Goal: Transaction & Acquisition: Book appointment/travel/reservation

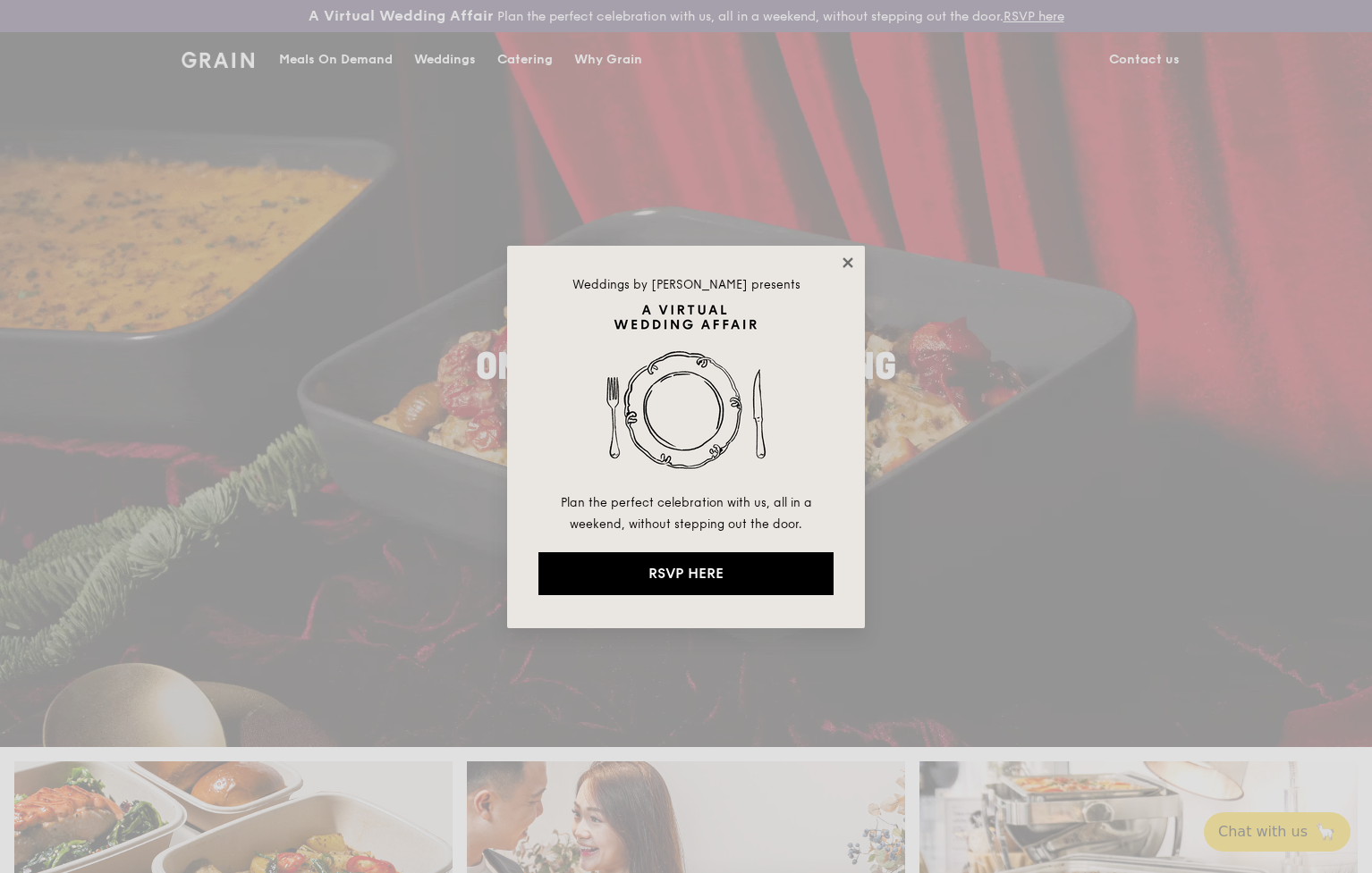
click at [849, 264] on icon at bounding box center [847, 263] width 10 height 10
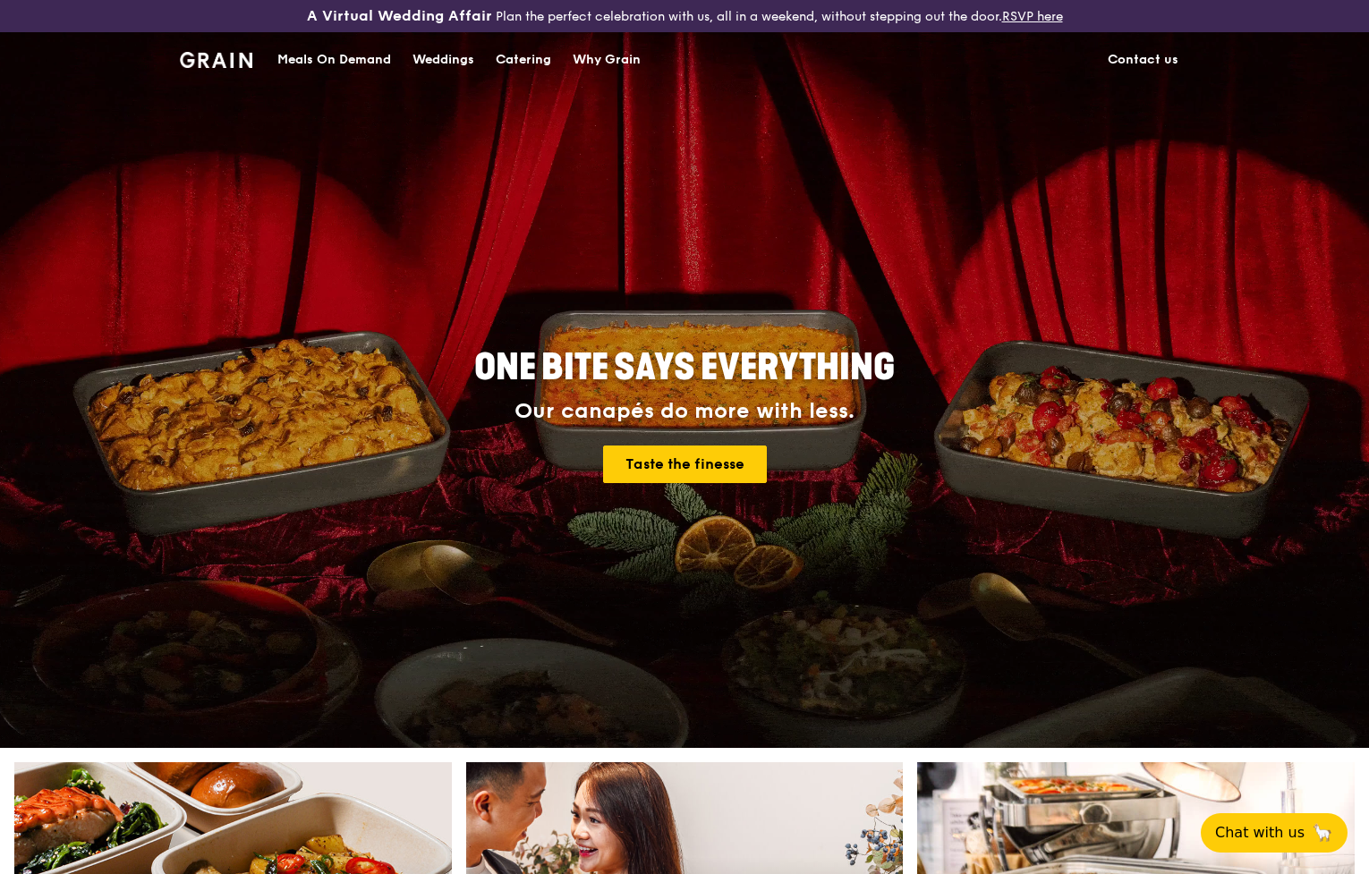
click at [521, 53] on div "Catering" at bounding box center [523, 60] width 55 height 54
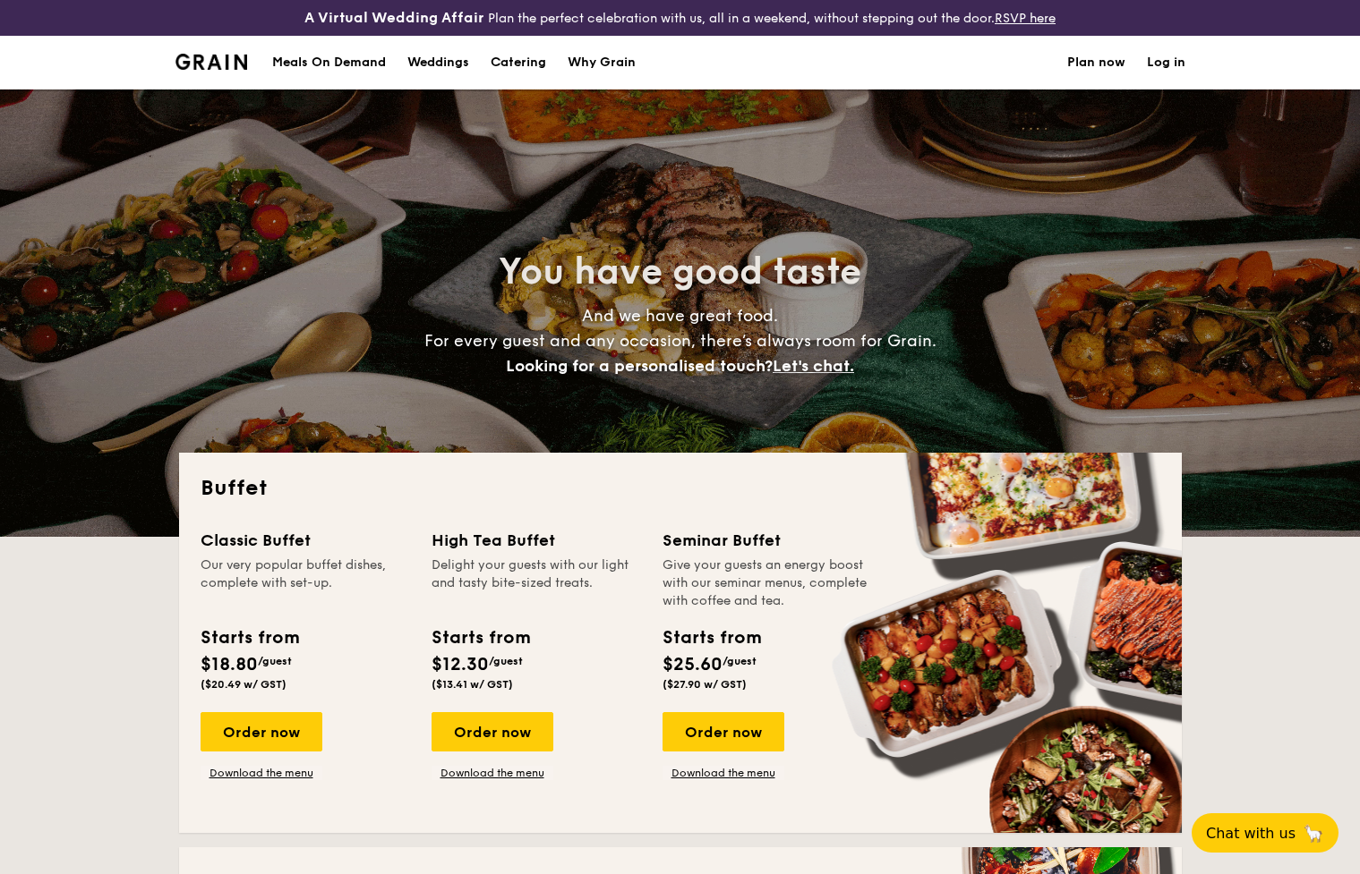
select select
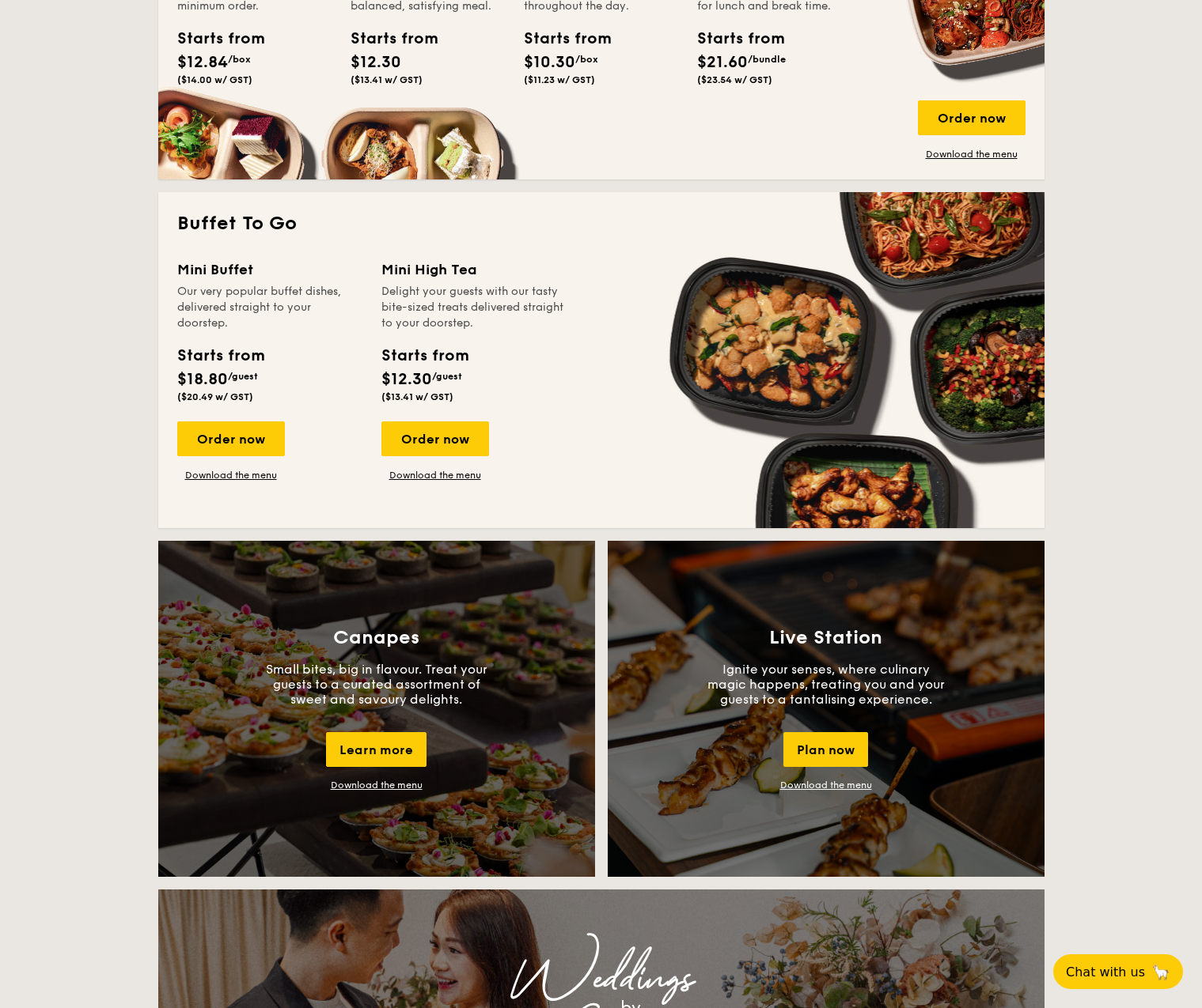
scroll to position [870, 0]
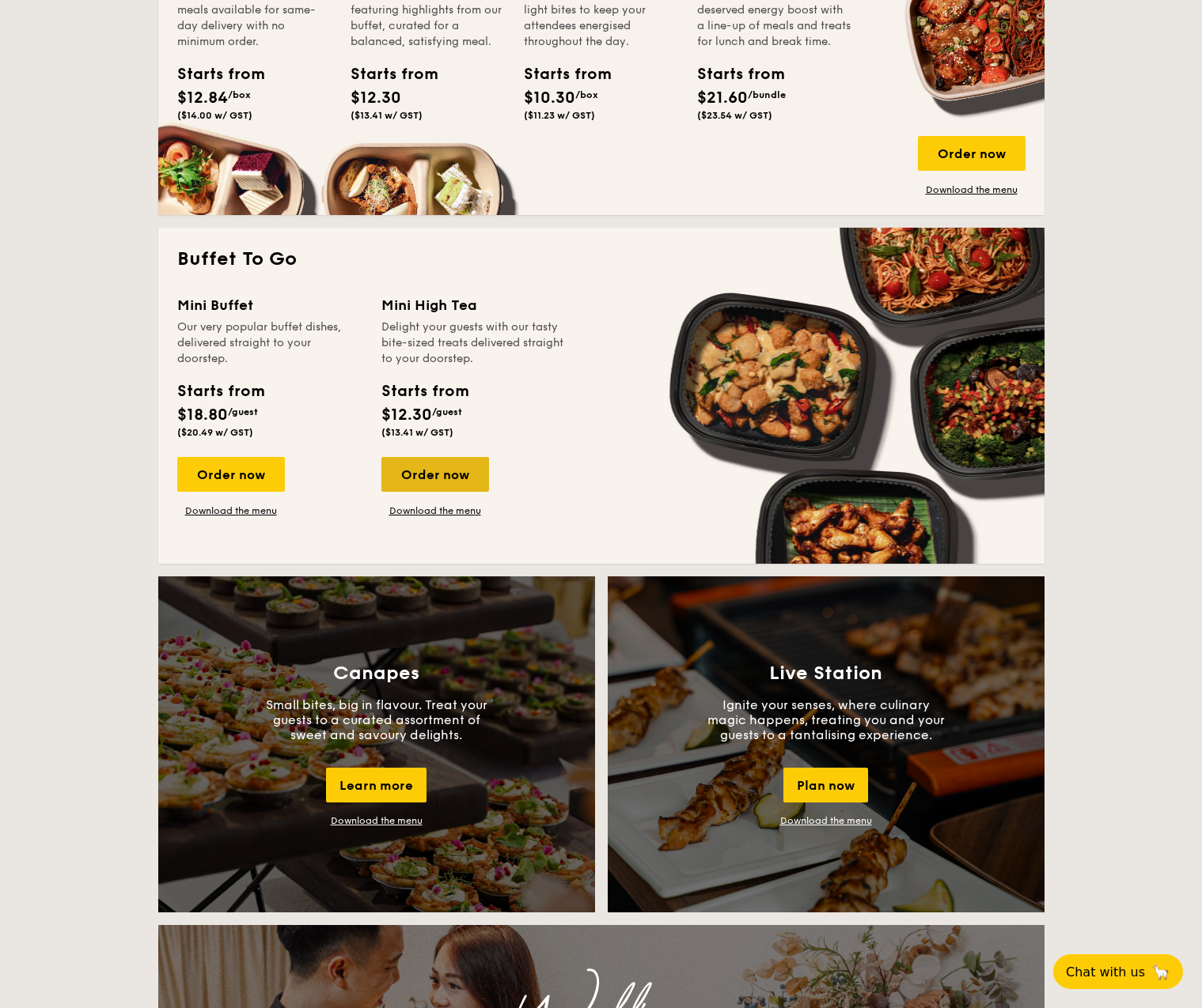
click at [423, 479] on div "Order now" at bounding box center [435, 474] width 108 height 34
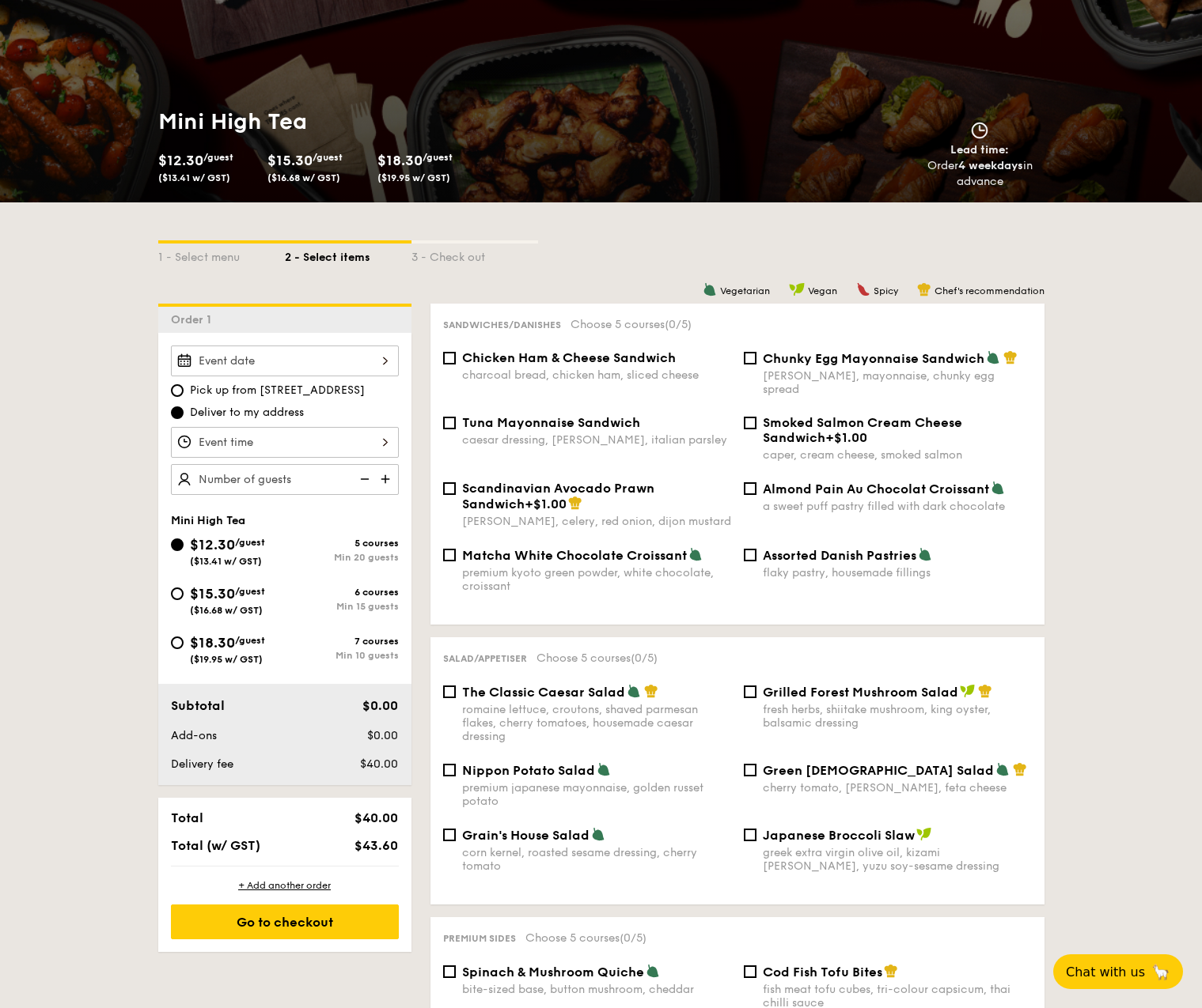
scroll to position [158, 0]
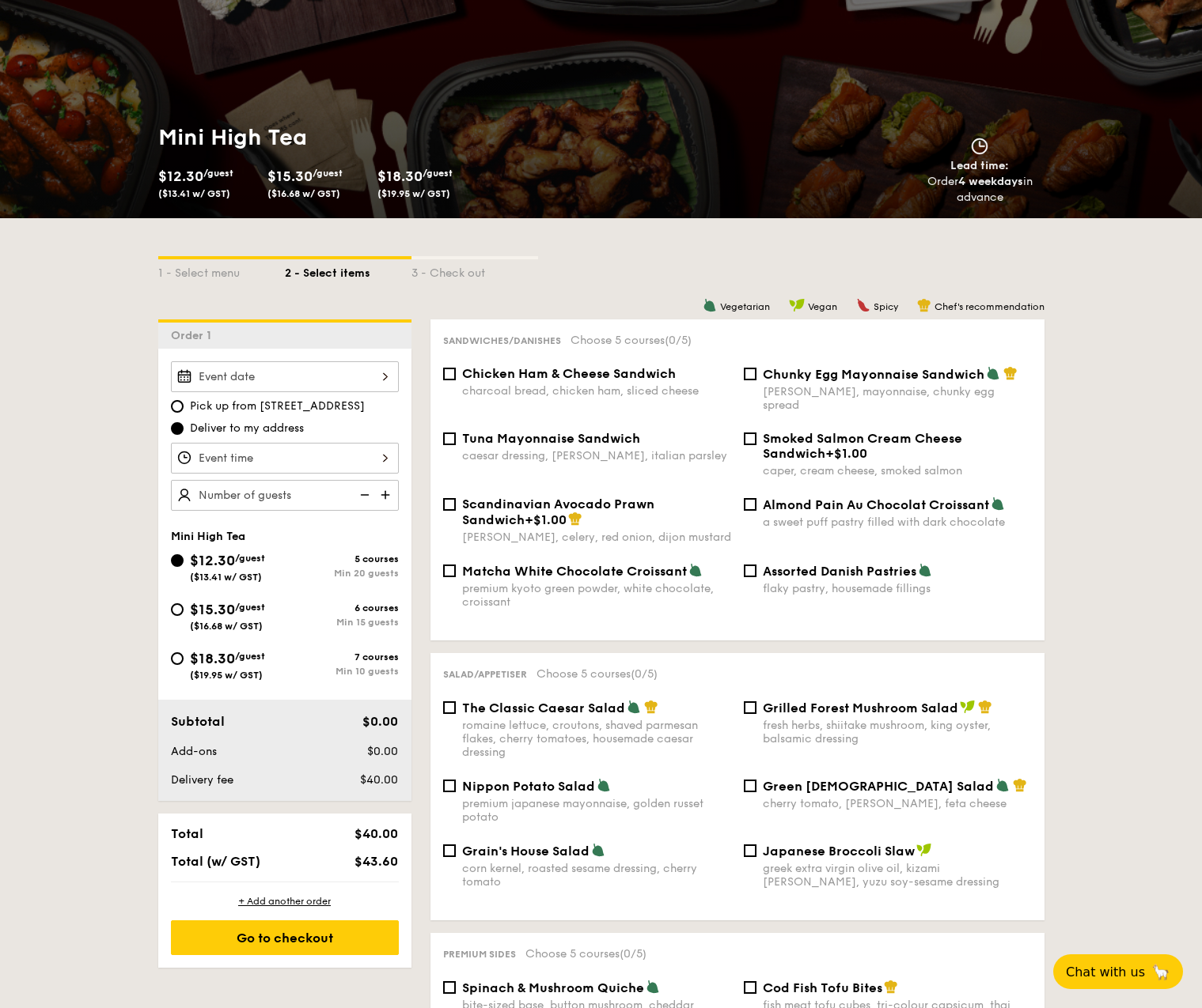
click at [308, 381] on input "Takeaway Arabica Coffee packed in a takeaway box with creamer, sugar, and cups …" at bounding box center [285, 376] width 228 height 31
